Goal: Browse casually

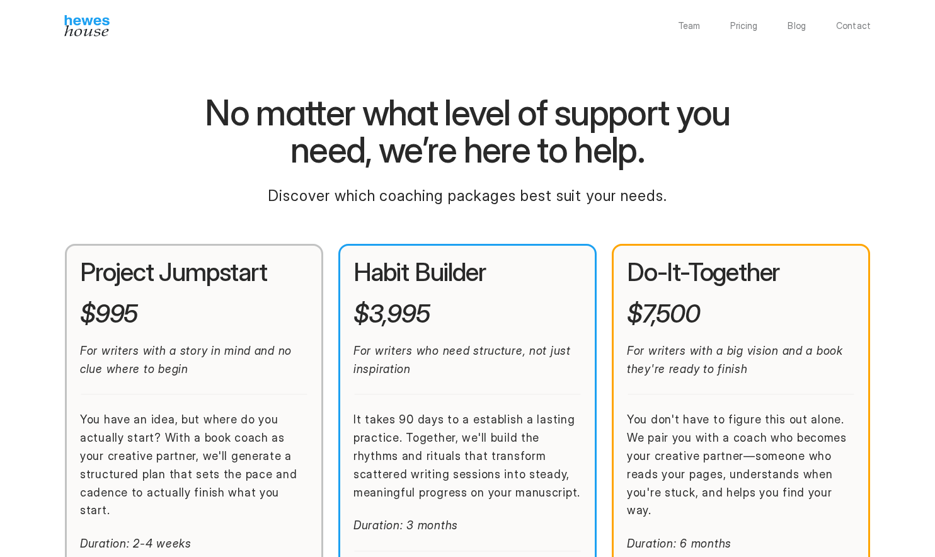
click at [81, 28] on img at bounding box center [86, 25] width 45 height 21
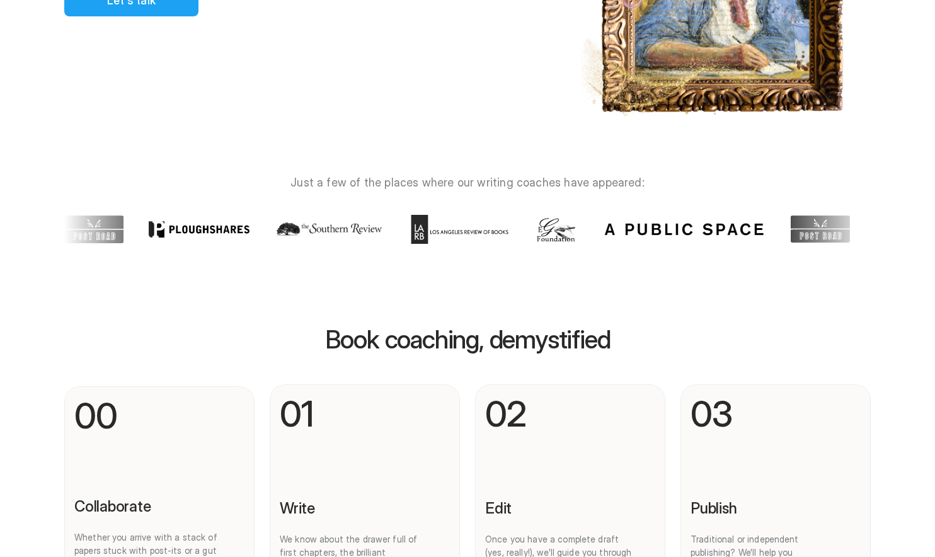
scroll to position [159, 0]
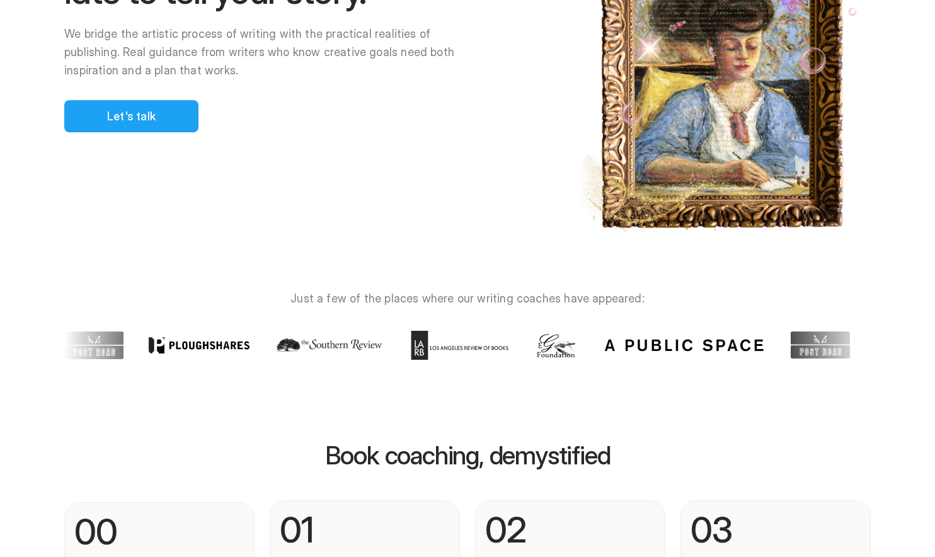
drag, startPoint x: 604, startPoint y: 460, endPoint x: 465, endPoint y: 451, distance: 138.9
click at [329, 452] on div at bounding box center [481, 278] width 907 height 557
click at [593, 452] on div at bounding box center [481, 278] width 907 height 557
click at [593, 453] on div at bounding box center [481, 278] width 907 height 557
click at [551, 458] on div at bounding box center [481, 278] width 907 height 557
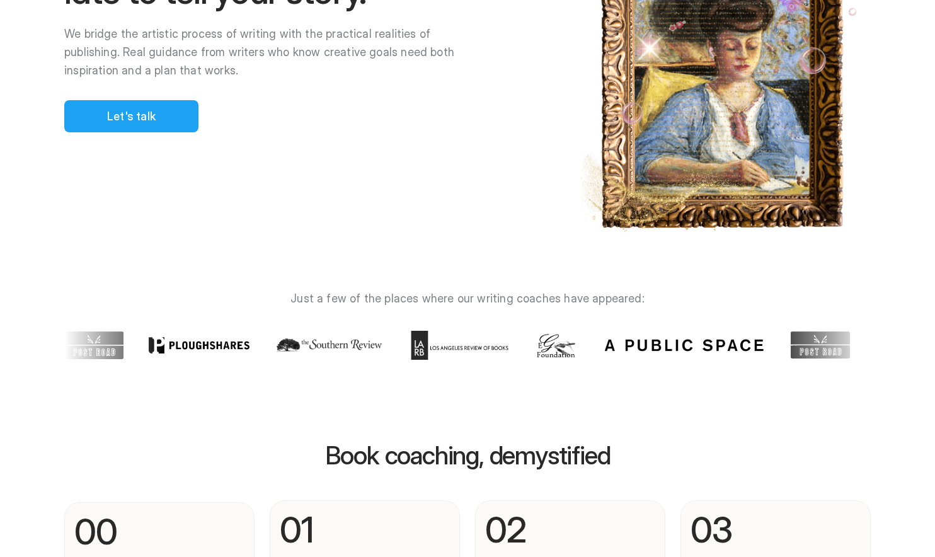
click at [551, 458] on div at bounding box center [481, 278] width 907 height 557
drag, startPoint x: 343, startPoint y: 453, endPoint x: 545, endPoint y: 477, distance: 204.2
click at [538, 482] on div at bounding box center [481, 278] width 907 height 557
click at [600, 450] on div at bounding box center [481, 278] width 907 height 557
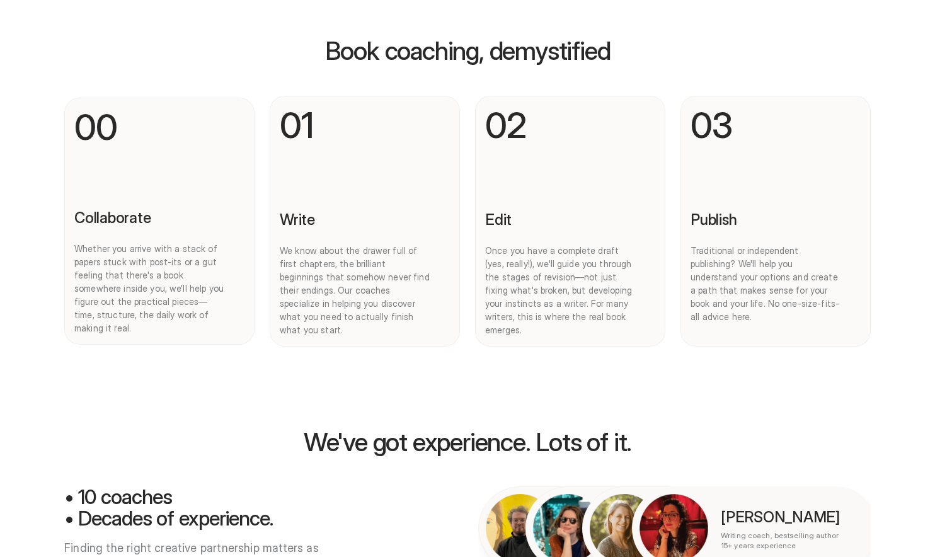
scroll to position [820, 0]
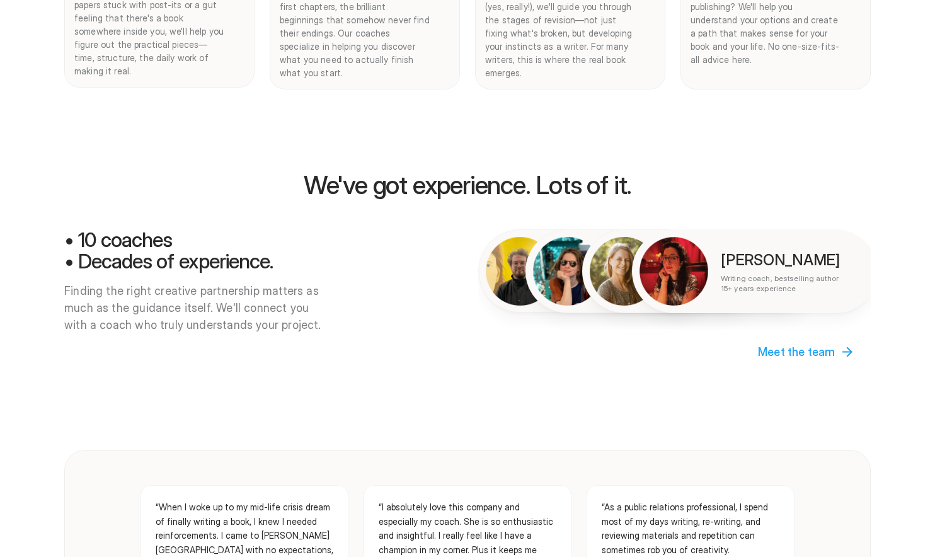
click at [386, 166] on div at bounding box center [481, 278] width 907 height 557
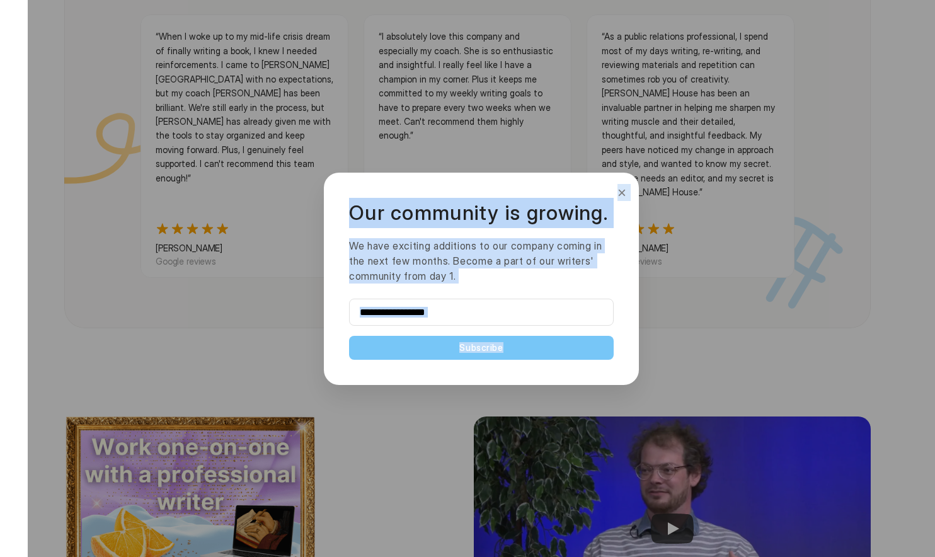
scroll to position [1540, 0]
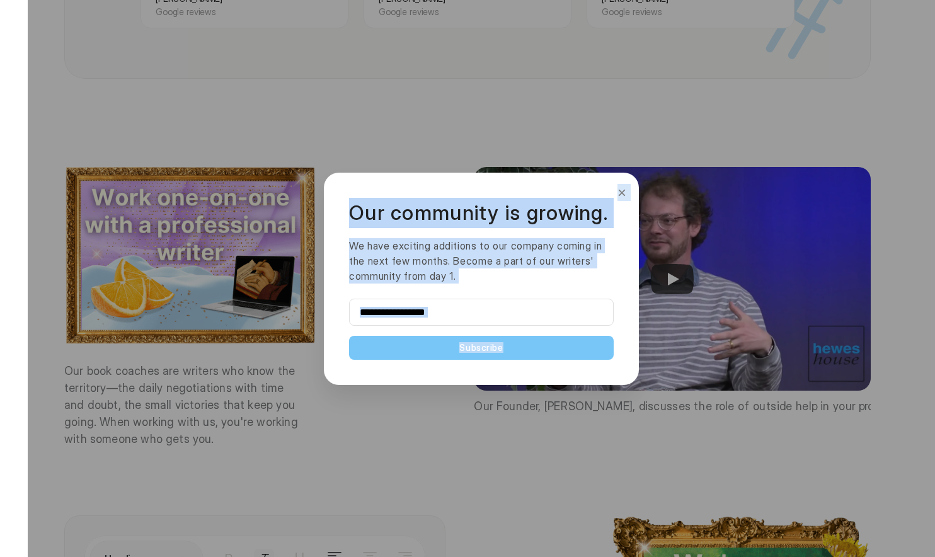
click at [623, 186] on button "×" at bounding box center [622, 193] width 14 height 20
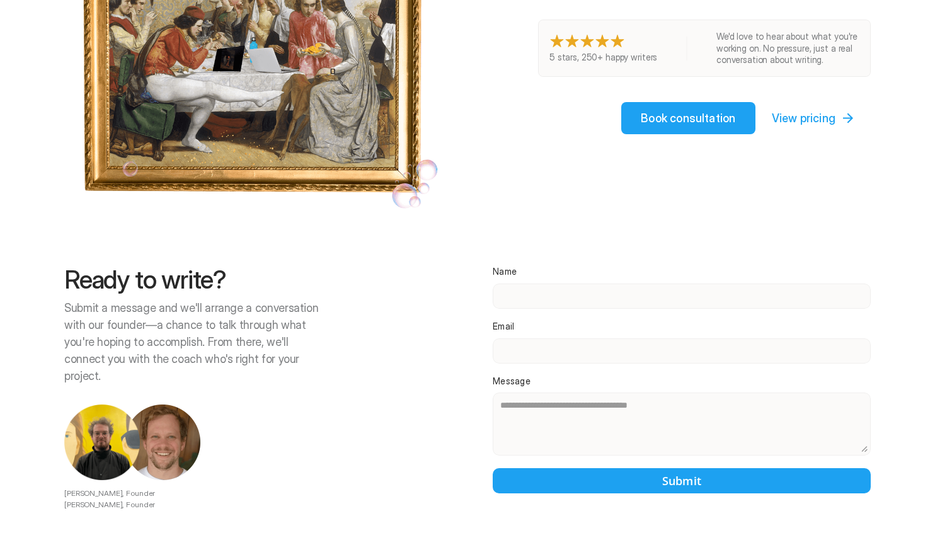
scroll to position [2384, 0]
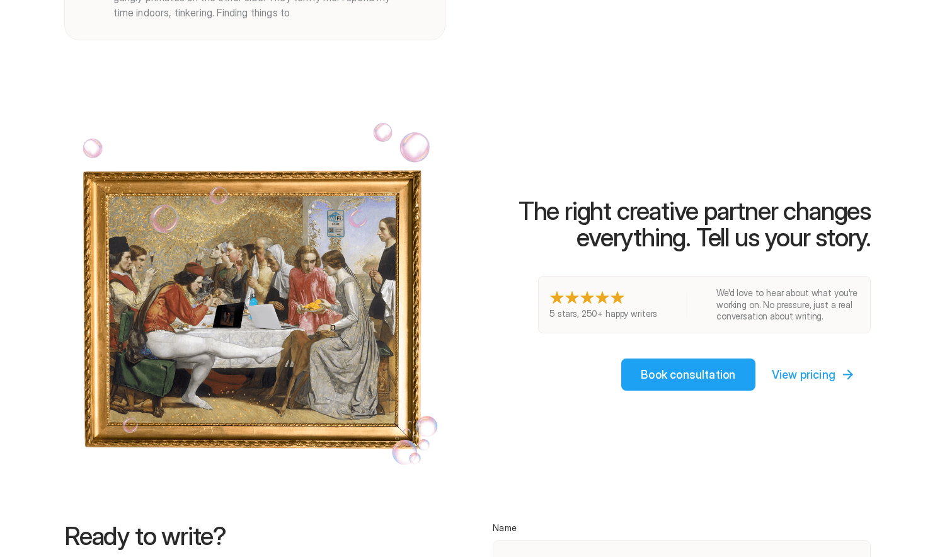
click at [838, 208] on div at bounding box center [481, 278] width 907 height 557
drag, startPoint x: 513, startPoint y: 175, endPoint x: 819, endPoint y: 217, distance: 308.9
click at [819, 217] on div at bounding box center [481, 278] width 907 height 557
